Goal: Task Accomplishment & Management: Use online tool/utility

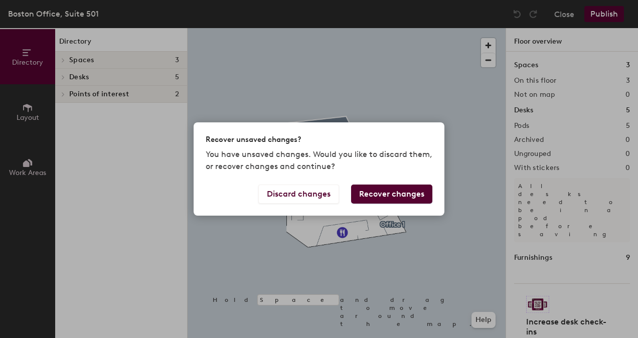
click at [374, 195] on button "Recover changes" at bounding box center [391, 194] width 81 height 19
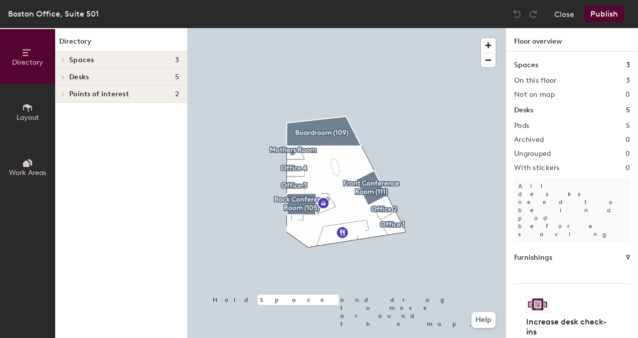
click at [520, 109] on h1 "Desks" at bounding box center [523, 110] width 19 height 11
click at [565, 16] on button "Close" at bounding box center [565, 14] width 20 height 16
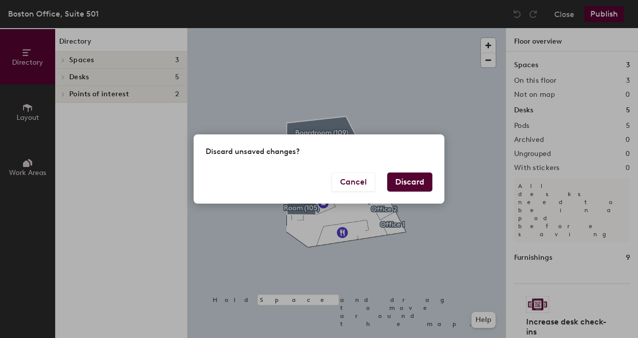
click at [420, 178] on button "Discard" at bounding box center [409, 182] width 45 height 19
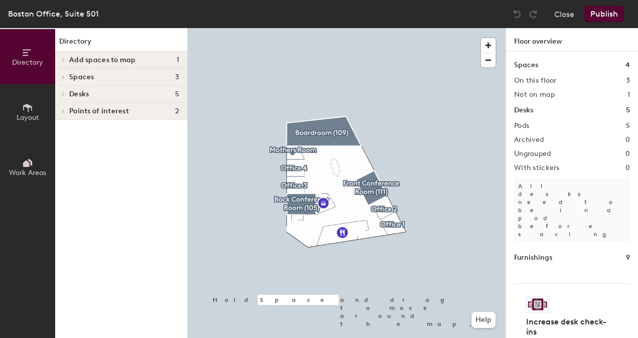
click at [97, 57] on span "Add spaces to map" at bounding box center [102, 60] width 67 height 8
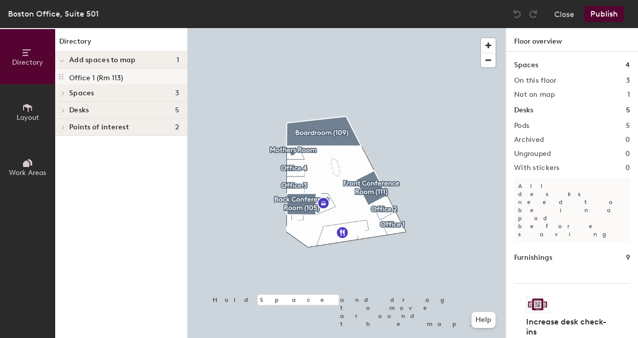
click at [88, 73] on p "Office 1 (Rm 113)" at bounding box center [96, 77] width 54 height 12
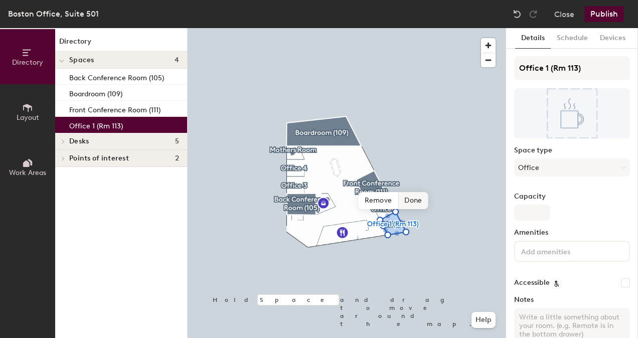
click at [412, 198] on span "Done" at bounding box center [413, 200] width 30 height 17
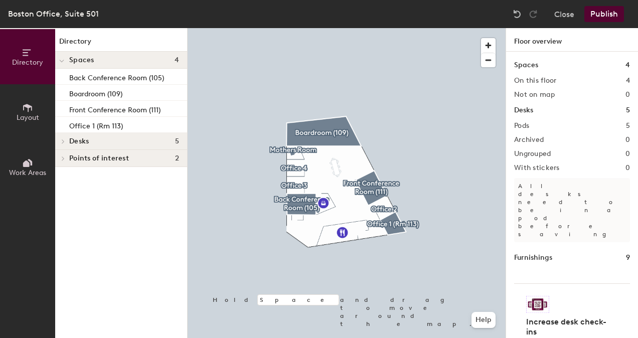
click at [100, 141] on h4 "Desks 5" at bounding box center [124, 142] width 110 height 8
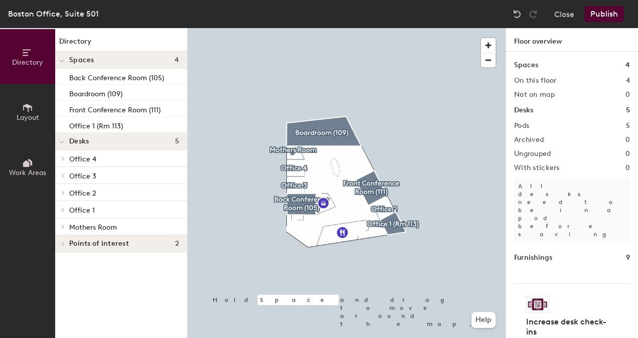
click at [597, 12] on button "Publish" at bounding box center [605, 14] width 40 height 16
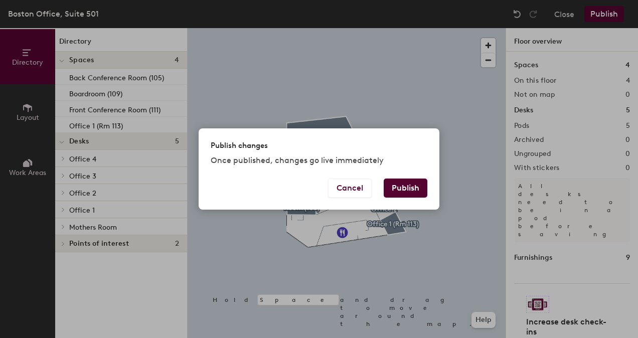
click at [395, 189] on button "Publish" at bounding box center [406, 188] width 44 height 19
